Goal: Transaction & Acquisition: Purchase product/service

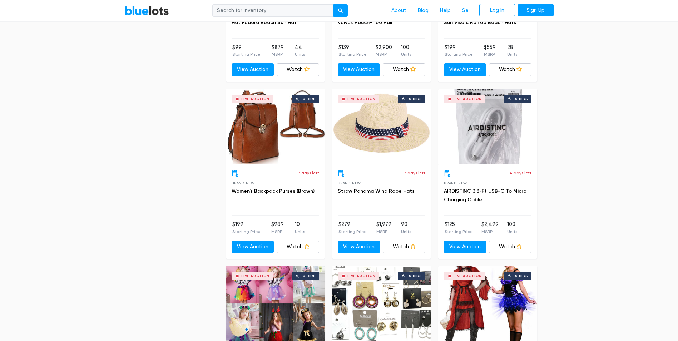
scroll to position [1573, 0]
click at [259, 242] on link "View Auction" at bounding box center [253, 246] width 43 height 13
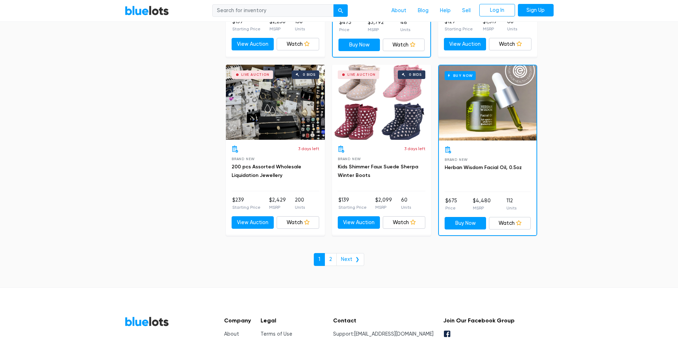
scroll to position [3038, 0]
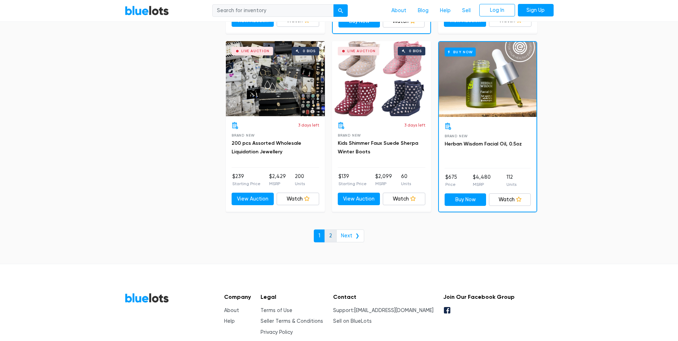
click at [335, 238] on link "2" at bounding box center [331, 235] width 12 height 13
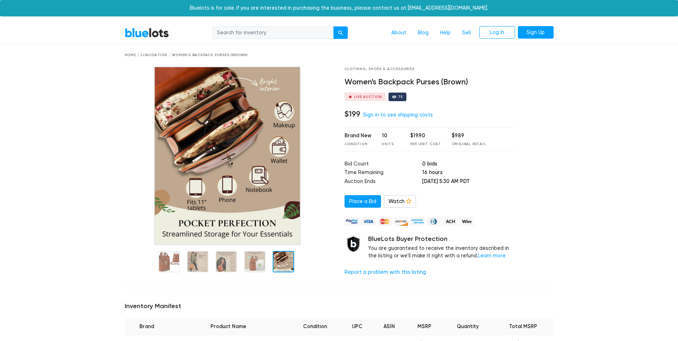
click at [293, 257] on div at bounding box center [283, 261] width 21 height 21
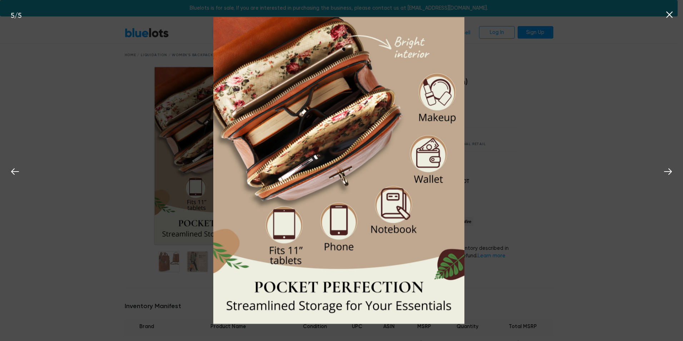
click at [558, 123] on div "5 / 5" at bounding box center [341, 170] width 683 height 341
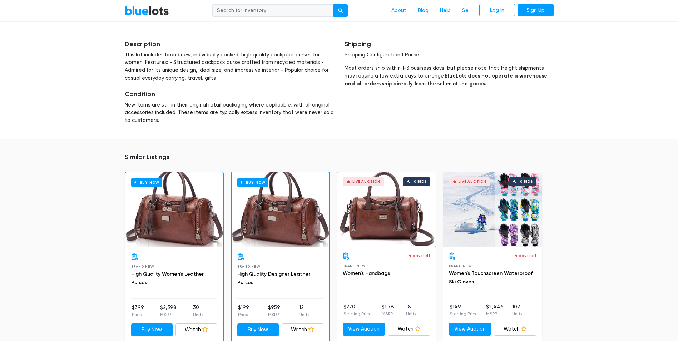
scroll to position [393, 0]
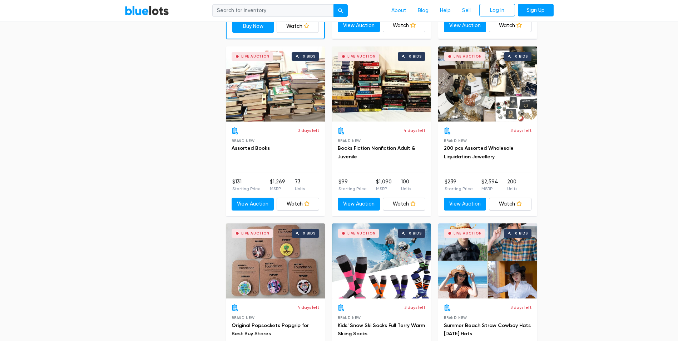
scroll to position [1072, 0]
